Goal: Task Accomplishment & Management: Manage account settings

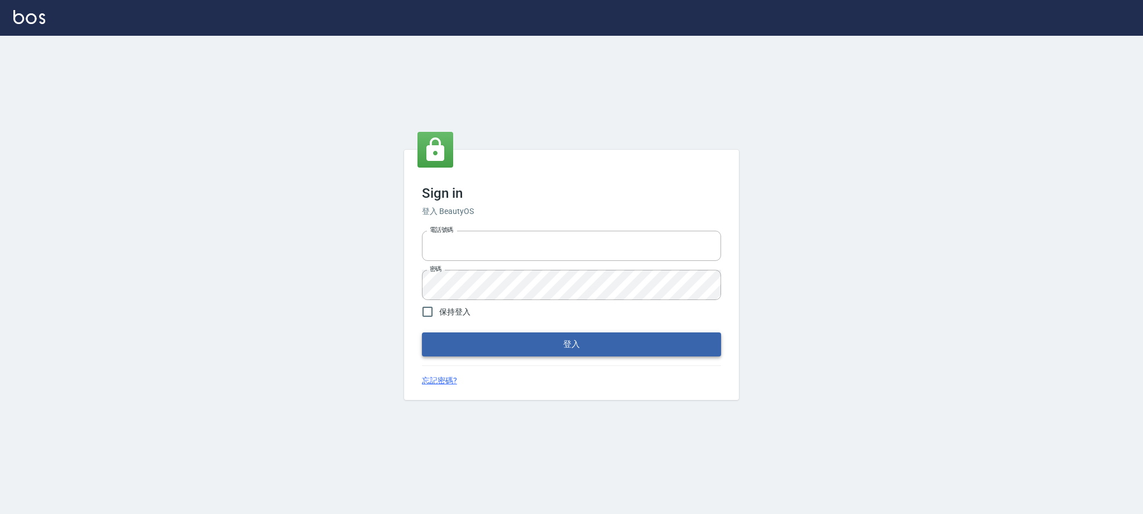
type input "devdev"
click at [656, 344] on button "登入" at bounding box center [571, 343] width 299 height 23
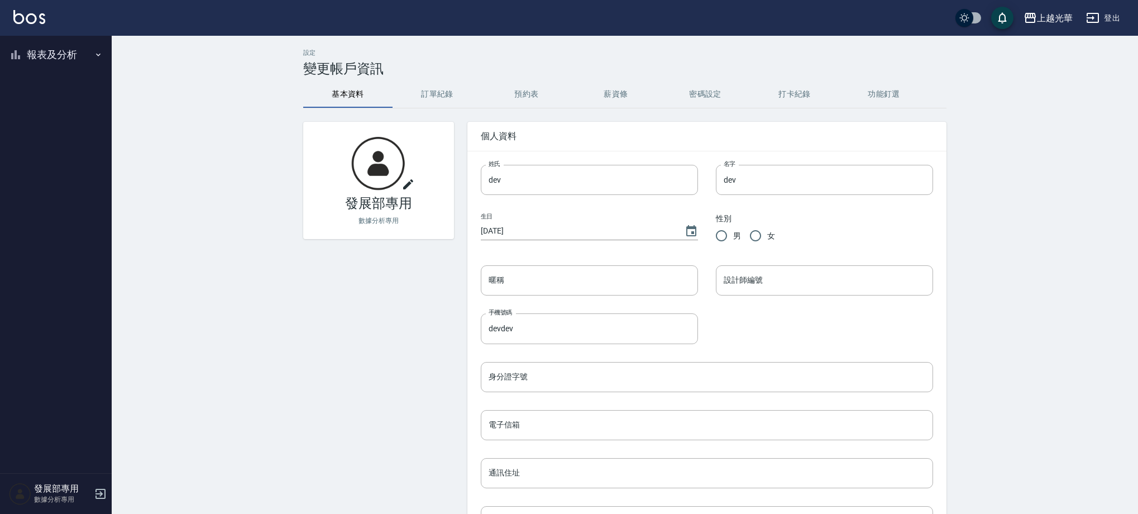
click at [76, 66] on button "報表及分析" at bounding box center [55, 54] width 103 height 29
